Goal: Find contact information: Find contact information

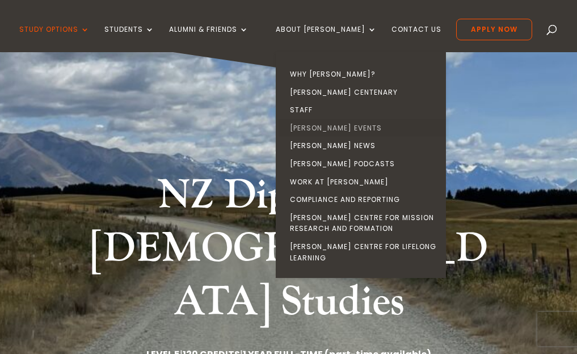
scroll to position [27, 0]
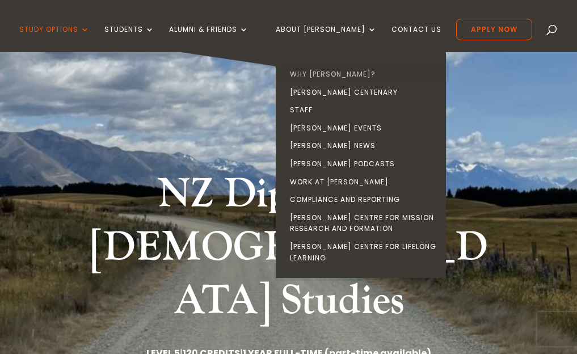
click at [319, 72] on link "Why [PERSON_NAME]?" at bounding box center [364, 74] width 170 height 18
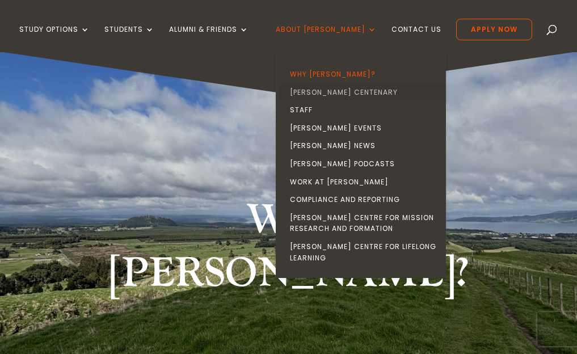
click at [319, 92] on link "[PERSON_NAME] Centenary" at bounding box center [364, 92] width 170 height 18
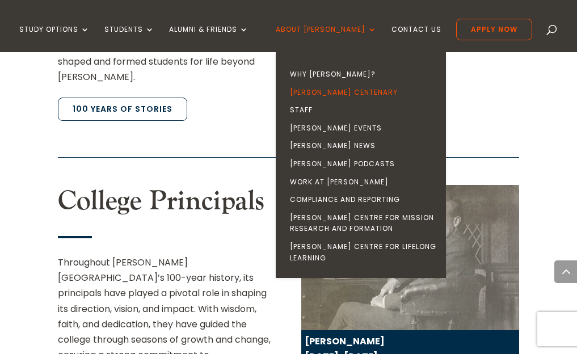
scroll to position [1547, 0]
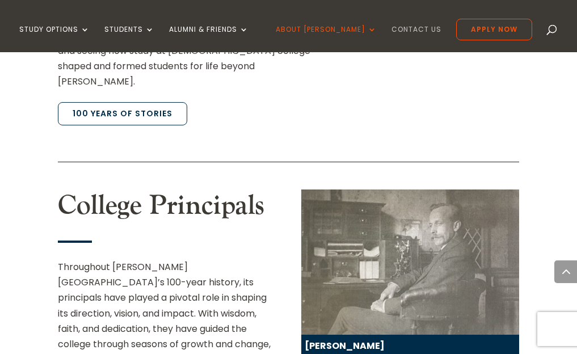
click at [409, 29] on link "Contact Us" at bounding box center [416, 39] width 50 height 27
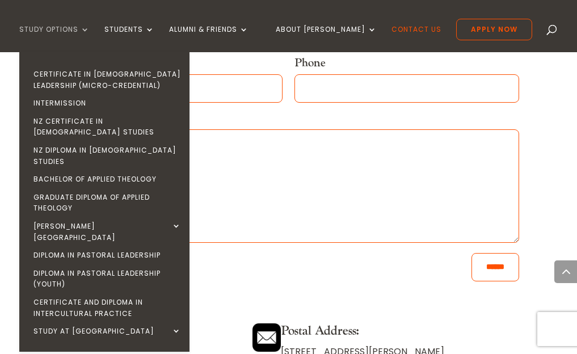
scroll to position [767, 0]
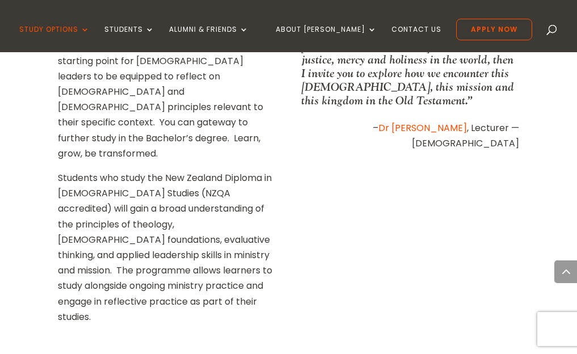
scroll to position [680, 0]
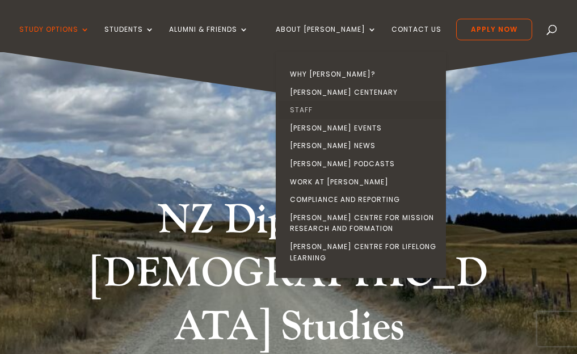
click at [318, 107] on link "Staff" at bounding box center [364, 110] width 170 height 18
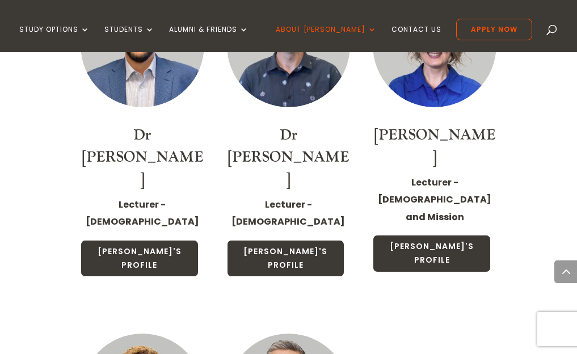
scroll to position [2787, 0]
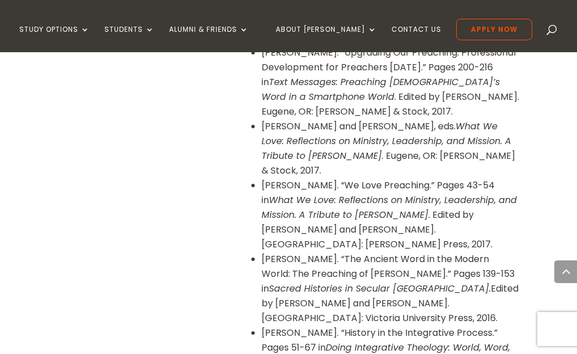
scroll to position [1525, 0]
